Goal: Task Accomplishment & Management: Manage account settings

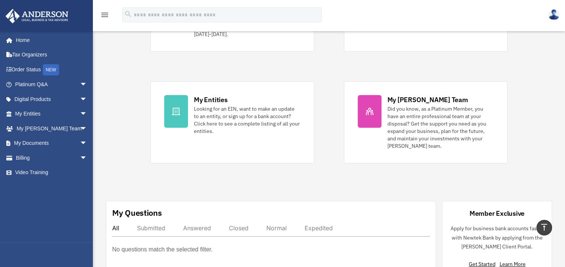
scroll to position [116, 0]
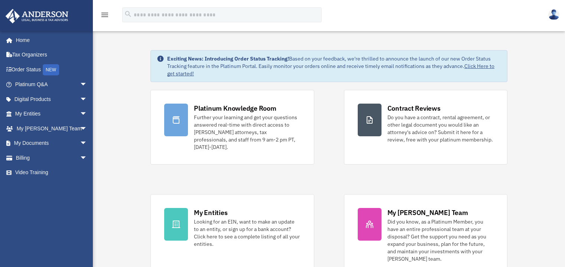
scroll to position [116, 0]
click at [80, 127] on span "arrow_drop_down" at bounding box center [87, 128] width 15 height 15
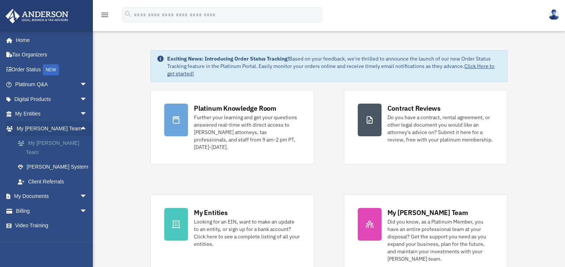
click at [66, 142] on link "My [PERSON_NAME] Team" at bounding box center [54, 148] width 88 height 24
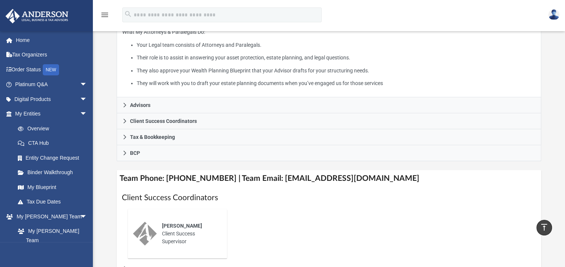
scroll to position [153, 0]
click at [168, 232] on div "[PERSON_NAME] Client Success Supervisor" at bounding box center [189, 234] width 65 height 34
click at [203, 228] on div "Ebony Payton Client Success Supervisor" at bounding box center [189, 234] width 65 height 34
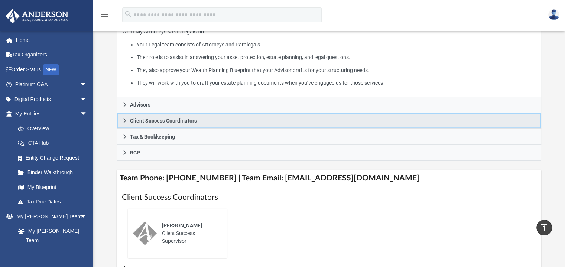
click at [179, 121] on span "Client Success Coordinators" at bounding box center [163, 120] width 67 height 5
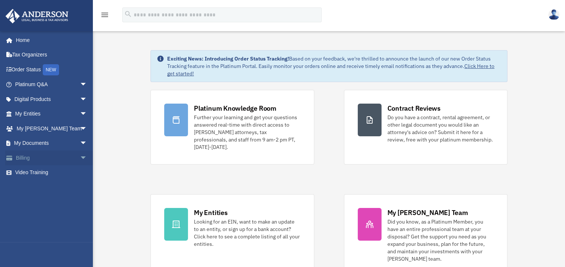
click at [80, 156] on span "arrow_drop_down" at bounding box center [87, 157] width 15 height 15
click at [62, 201] on link "Manage Payments" at bounding box center [54, 202] width 88 height 15
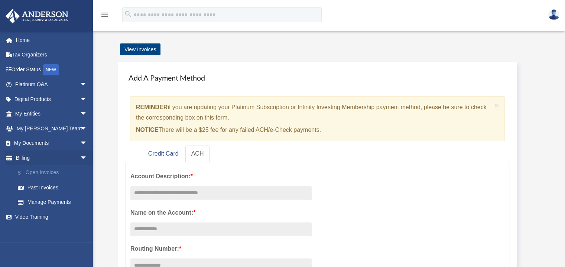
click at [48, 171] on link "$ Open Invoices" at bounding box center [54, 172] width 88 height 15
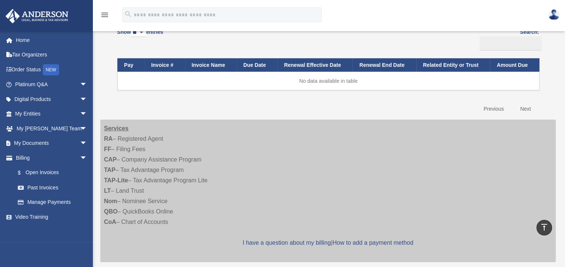
scroll to position [73, 0]
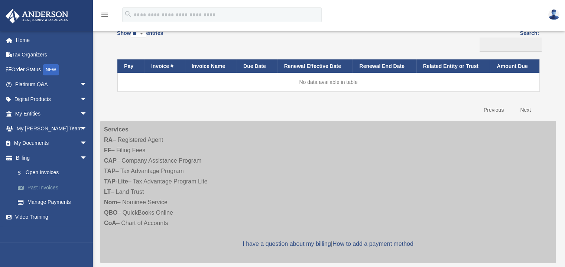
click at [47, 188] on link "Past Invoices" at bounding box center [54, 187] width 88 height 15
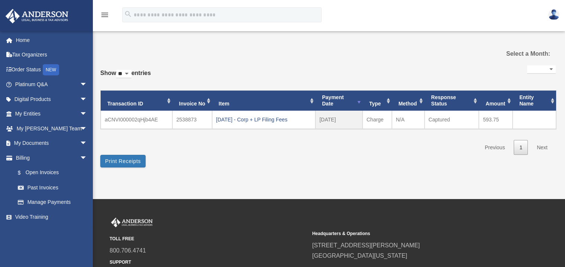
select select
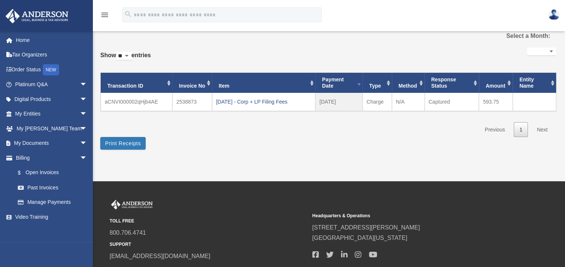
scroll to position [16, 0]
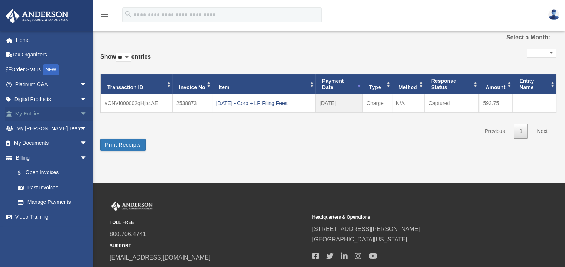
click at [80, 114] on span "arrow_drop_down" at bounding box center [87, 114] width 15 height 15
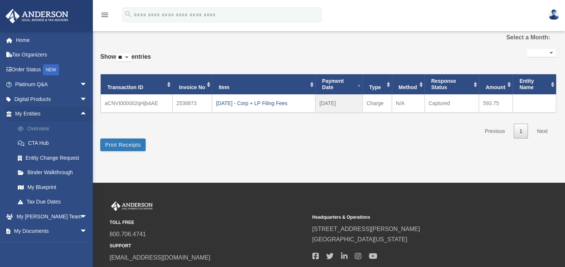
click at [41, 127] on link "Overview" at bounding box center [54, 128] width 88 height 15
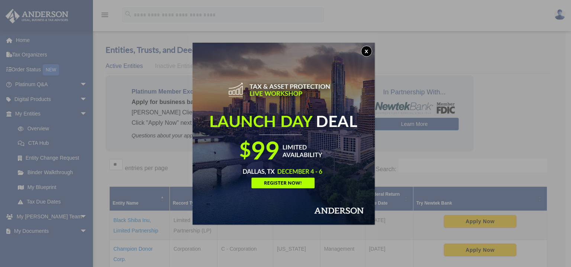
click at [369, 52] on button "x" at bounding box center [366, 51] width 11 height 11
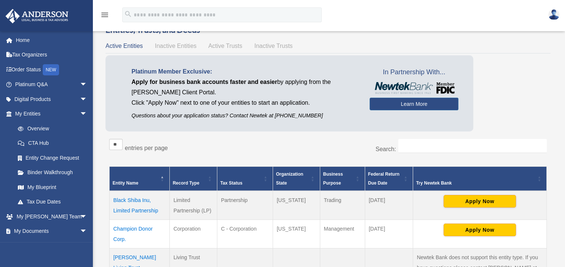
scroll to position [20, 0]
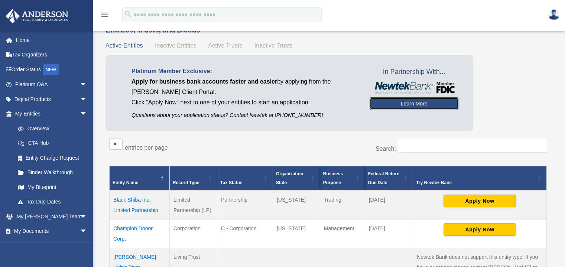
click at [406, 105] on link "Learn More" at bounding box center [414, 103] width 89 height 13
